Goal: Feedback & Contribution: Contribute content

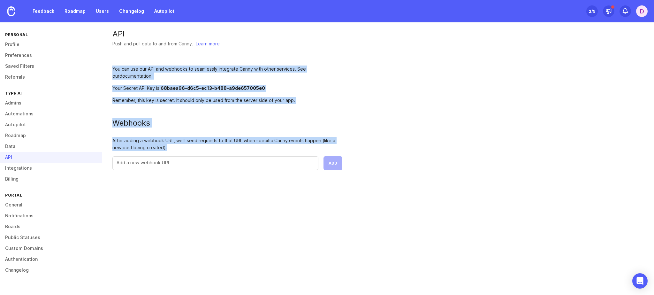
click at [518, 64] on div "API Push and pull data to and from Canny. Learn more You can use our API and we…" at bounding box center [378, 101] width 552 height 158
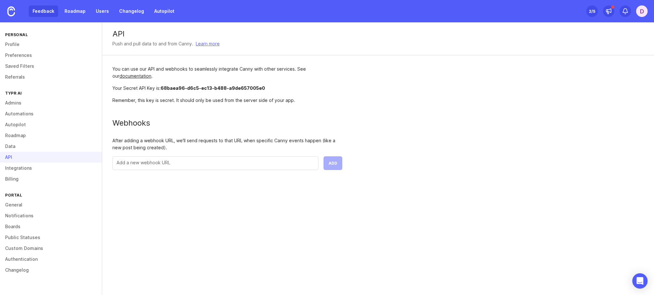
click at [41, 13] on link "Feedback" at bounding box center [43, 10] width 29 height 11
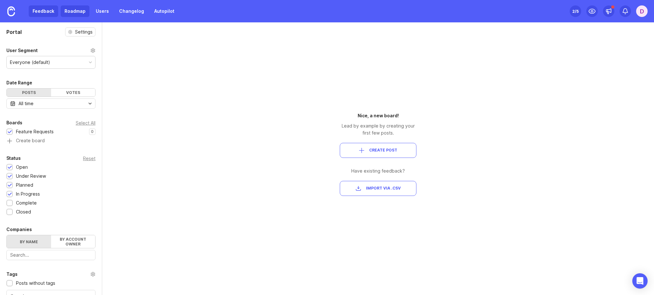
click at [79, 15] on link "Roadmap" at bounding box center [75, 10] width 29 height 11
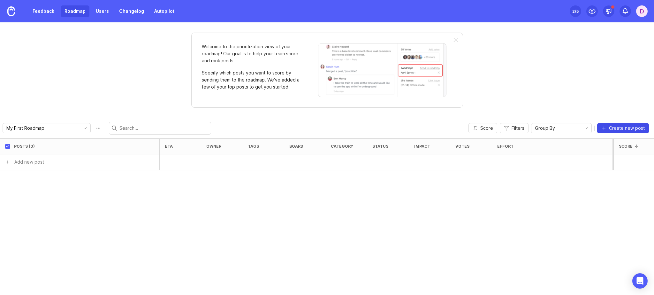
click at [623, 129] on span "Create new post" at bounding box center [627, 128] width 36 height 6
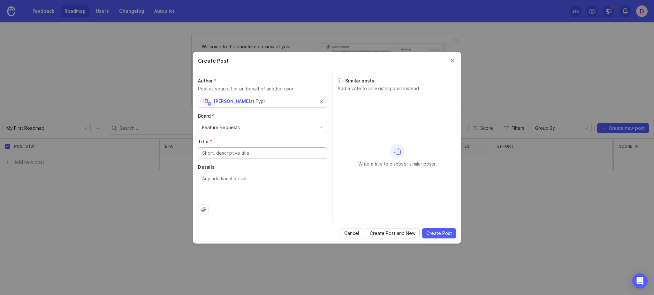
click at [263, 127] on div "Feature Requests" at bounding box center [262, 127] width 128 height 11
click at [263, 152] on input "Title *" at bounding box center [262, 152] width 121 height 7
paste input "Adding export option in [GEOGRAPHIC_DATA]"
type input "Adding export option in [GEOGRAPHIC_DATA]"
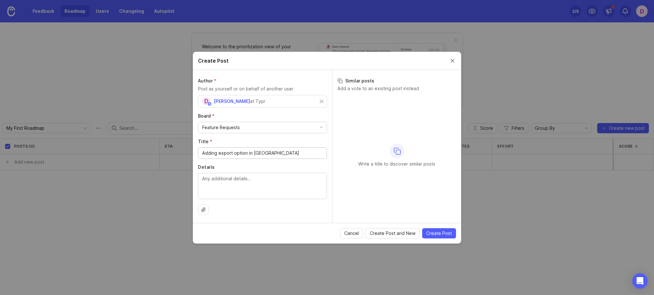
click at [271, 184] on textarea "Details" at bounding box center [262, 185] width 121 height 21
click at [259, 176] on textarea "Details" at bounding box center [262, 185] width 121 height 21
paste textarea "Soon, you'll be able to export all your meeting notes as markdown files, ready …"
drag, startPoint x: 230, startPoint y: 177, endPoint x: 192, endPoint y: 178, distance: 37.4
click at [192, 178] on div "Create Post Author * Post as yourself or on behalf of another user D [PERSON_NA…" at bounding box center [327, 147] width 654 height 295
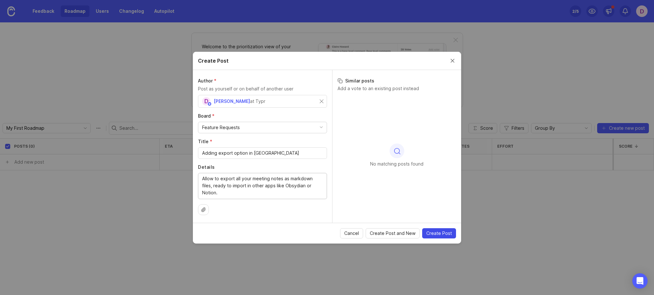
type textarea "Allow to export all your meeting notes as markdown files, ready to import in ot…"
click at [438, 232] on span "Create Post" at bounding box center [439, 233] width 26 height 6
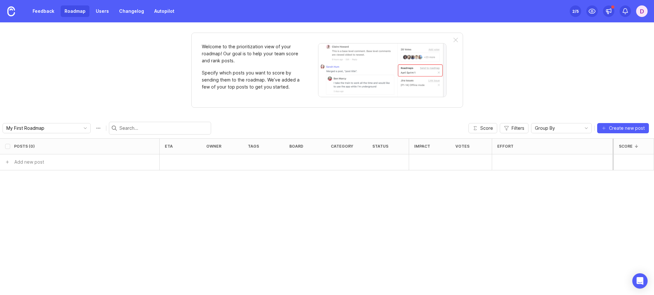
checkbox input "false"
click at [107, 12] on link "Users" at bounding box center [102, 10] width 21 height 11
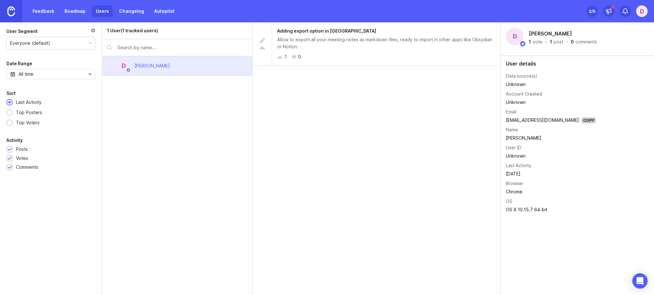
click at [22, 15] on link at bounding box center [11, 11] width 22 height 22
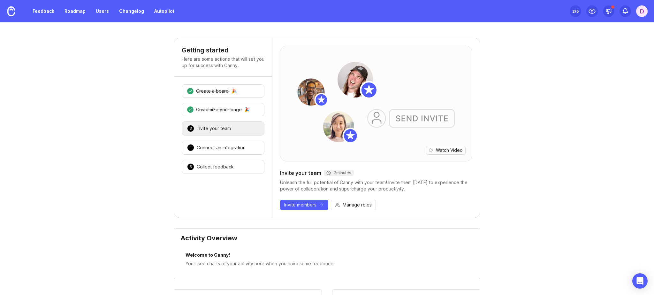
click at [571, 11] on div "Set up Canny 2 /5" at bounding box center [575, 11] width 11 height 9
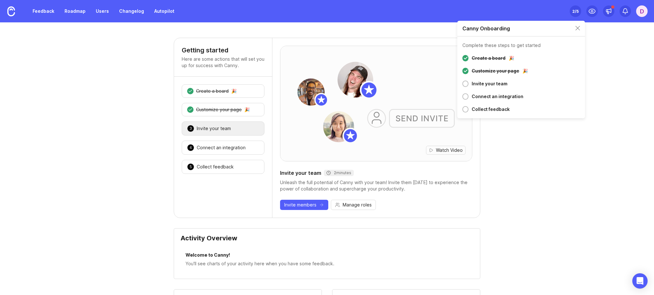
click at [472, 98] on div "Connect an integration" at bounding box center [498, 97] width 52 height 8
click at [464, 97] on div at bounding box center [465, 96] width 6 height 6
click at [211, 141] on div "4 Connect an integration 🎉" at bounding box center [223, 147] width 83 height 14
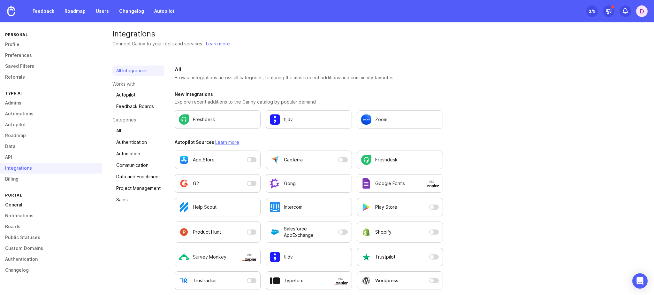
click at [19, 204] on link "General" at bounding box center [51, 204] width 102 height 11
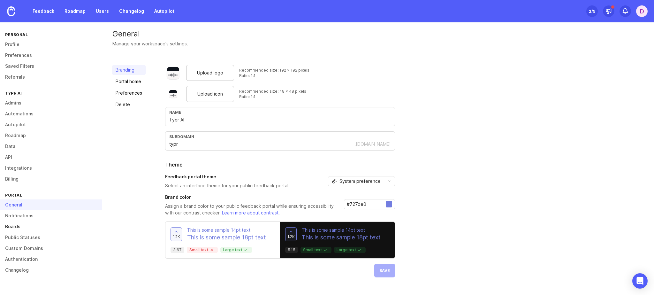
click at [25, 228] on link "Boards" at bounding box center [51, 226] width 102 height 11
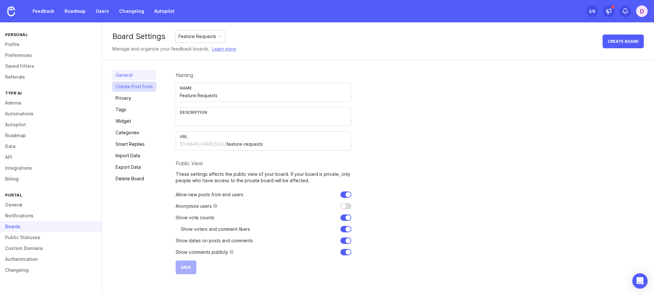
click at [133, 87] on link "Create Post Form" at bounding box center [134, 86] width 45 height 10
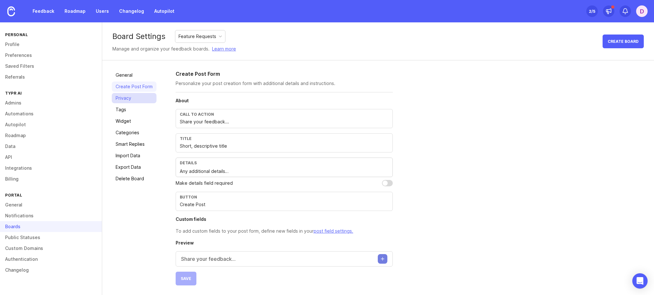
click at [135, 96] on link "Privacy" at bounding box center [134, 98] width 45 height 10
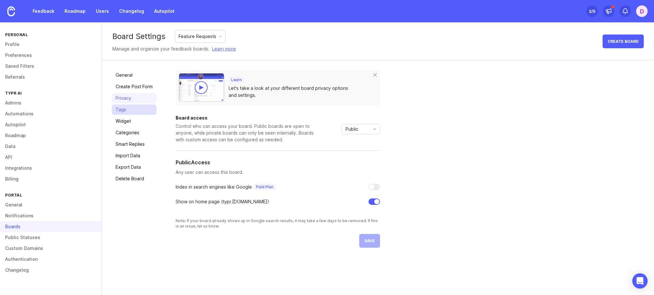
click at [132, 113] on link "Tags" at bounding box center [134, 109] width 45 height 10
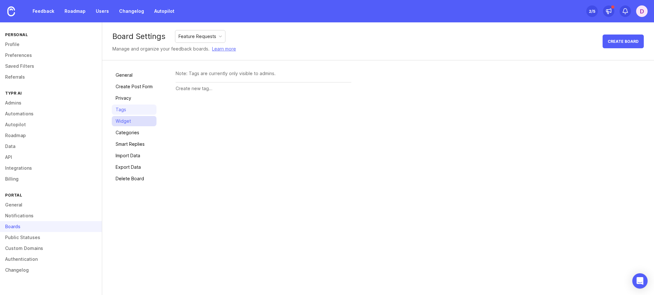
click at [132, 122] on link "Widget" at bounding box center [134, 121] width 45 height 10
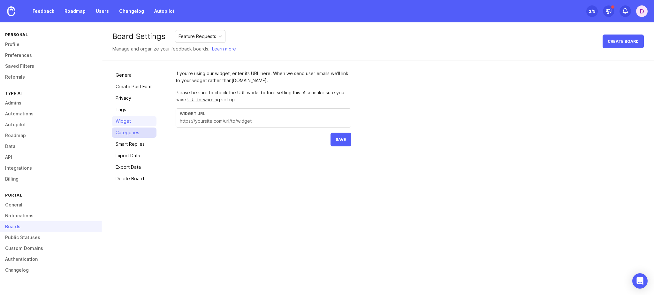
click at [131, 134] on link "Categories" at bounding box center [134, 132] width 45 height 10
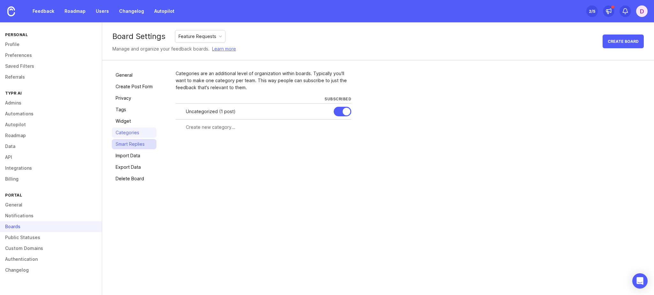
click at [132, 143] on link "Smart Replies" at bounding box center [134, 144] width 45 height 10
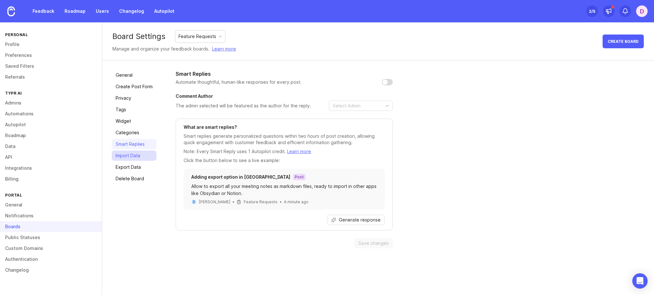
click at [135, 154] on link "Import Data" at bounding box center [134, 155] width 45 height 10
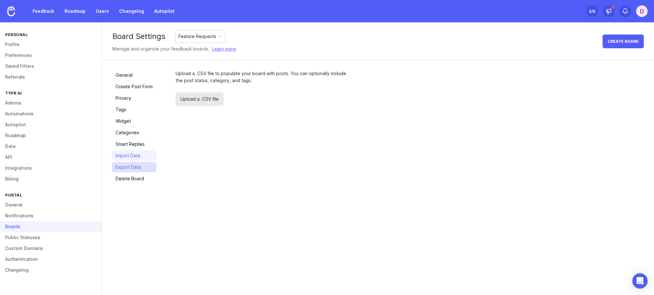
click at [135, 164] on link "Export Data" at bounding box center [134, 167] width 45 height 10
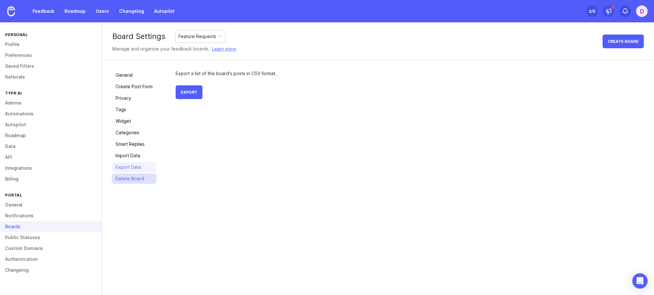
click at [135, 175] on link "Delete Board" at bounding box center [134, 178] width 45 height 10
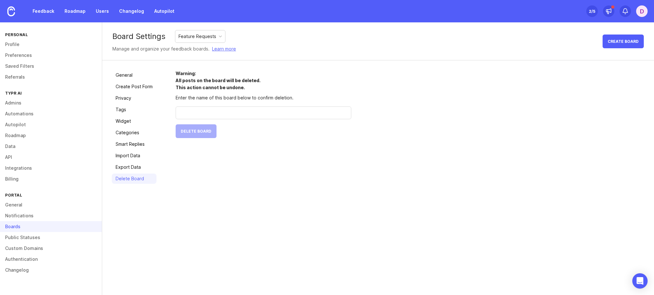
click at [640, 10] on div "D" at bounding box center [641, 10] width 11 height 11
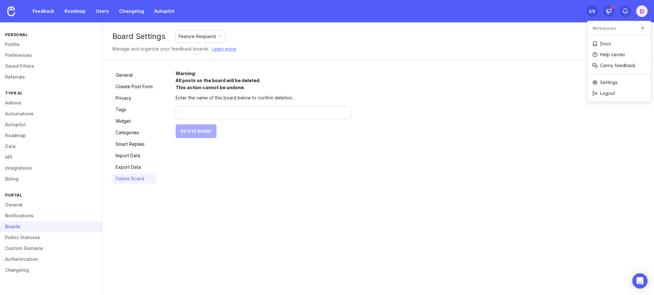
click at [640, 10] on div "D" at bounding box center [641, 10] width 11 height 11
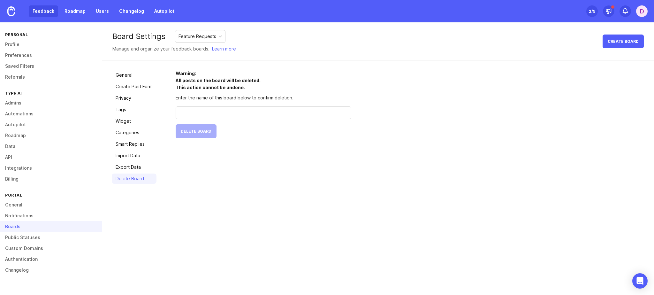
click at [34, 15] on link "Feedback" at bounding box center [43, 10] width 29 height 11
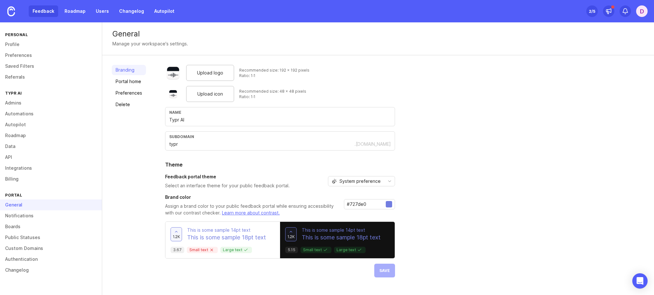
click at [42, 11] on link "Feedback" at bounding box center [43, 10] width 29 height 11
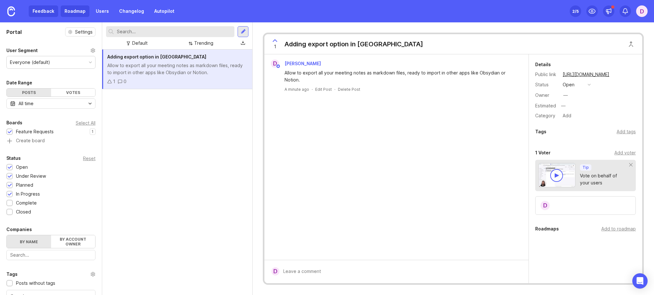
click at [79, 12] on link "Roadmap" at bounding box center [75, 10] width 29 height 11
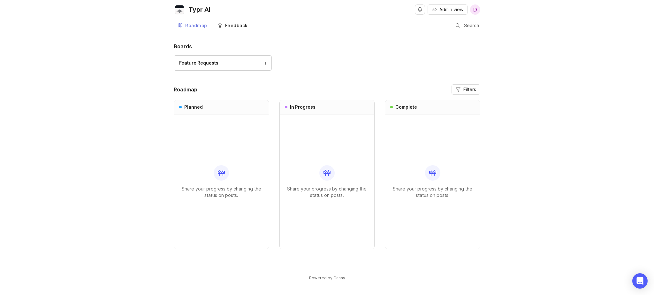
click at [233, 27] on div "Feedback" at bounding box center [236, 25] width 23 height 4
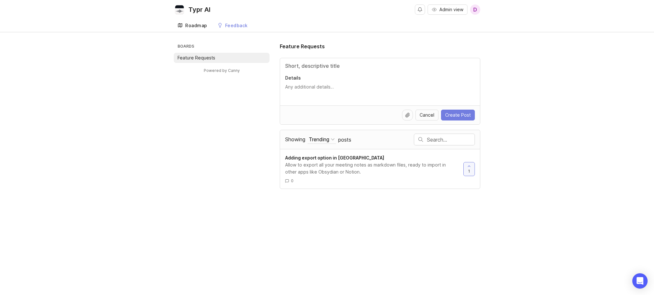
click at [197, 27] on div "Roadmap" at bounding box center [196, 25] width 22 height 4
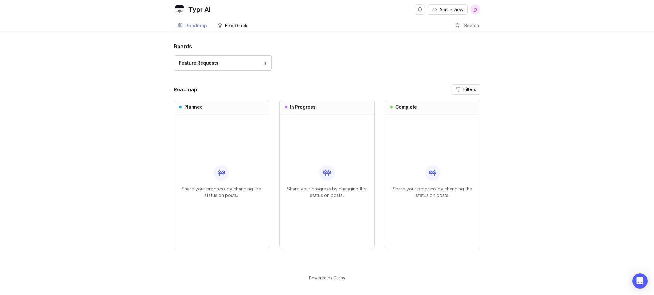
click at [226, 26] on div "Feedback" at bounding box center [236, 25] width 23 height 4
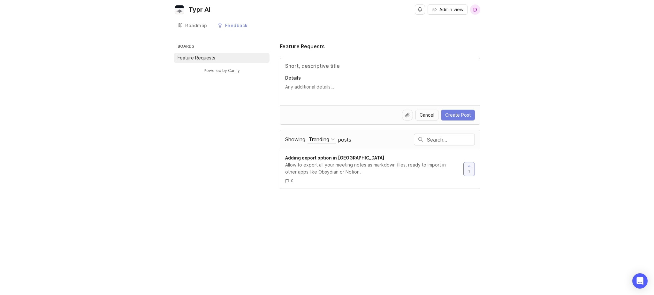
click at [358, 77] on p "Details" at bounding box center [380, 78] width 190 height 6
click at [358, 84] on textarea "Details" at bounding box center [380, 90] width 190 height 13
click at [354, 68] on input "Title" at bounding box center [380, 66] width 190 height 8
type input "f"
click at [342, 88] on textarea "Details" at bounding box center [380, 90] width 190 height 13
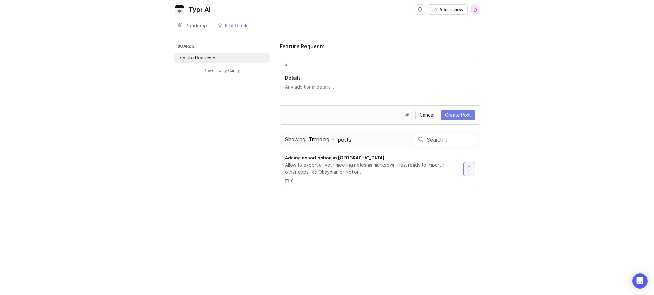
type textarea "f"
click at [522, 120] on div "Boards Feature Requests Powered by Canny Feature Requests Details Cancel Create…" at bounding box center [327, 115] width 654 height 146
